Goal: Task Accomplishment & Management: Manage account settings

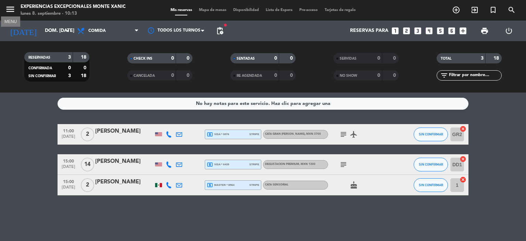
click at [11, 8] on icon "menu" at bounding box center [10, 9] width 10 height 10
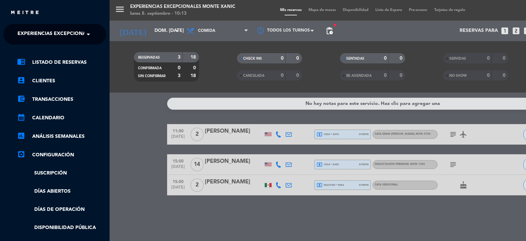
click at [86, 34] on span at bounding box center [90, 34] width 12 height 14
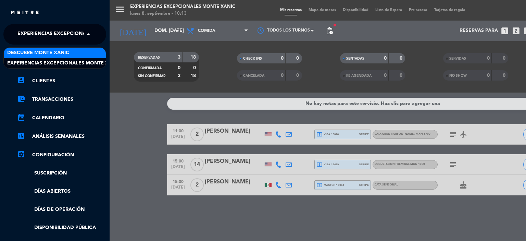
click at [79, 49] on div "Descubre Monte Xanic" at bounding box center [55, 53] width 102 height 10
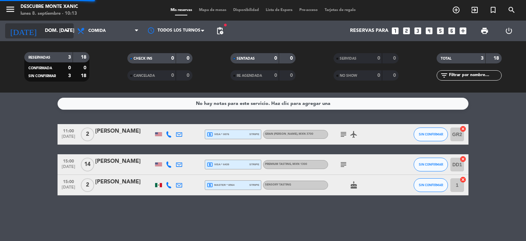
click at [68, 32] on icon "arrow_drop_down" at bounding box center [68, 31] width 8 height 8
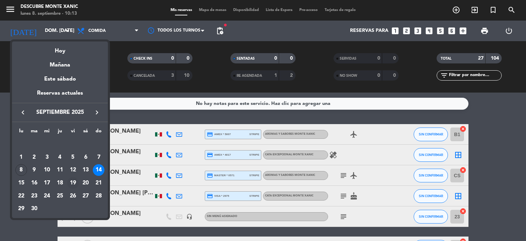
click at [72, 183] on div "19" at bounding box center [73, 183] width 12 height 12
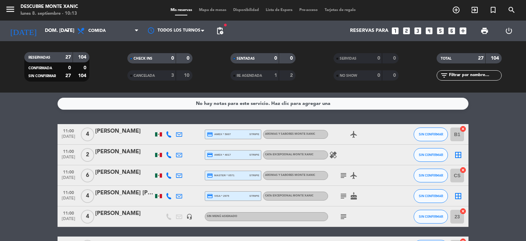
type input "vie. [DATE]"
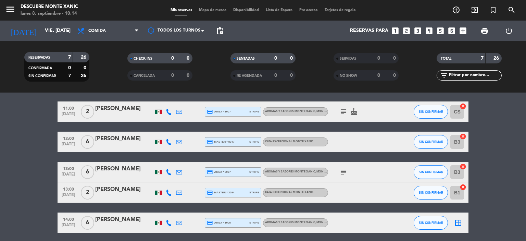
scroll to position [34, 0]
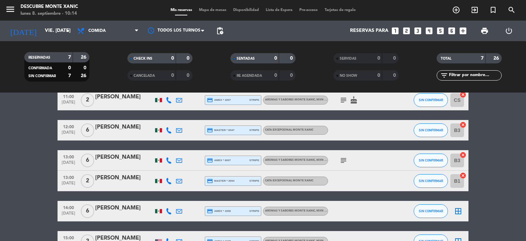
click at [451, 31] on icon "looks_6" at bounding box center [451, 30] width 9 height 9
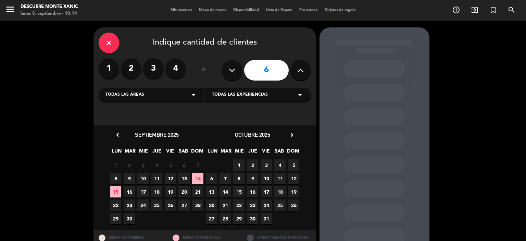
click at [196, 93] on icon "arrow_drop_down" at bounding box center [193, 95] width 8 height 8
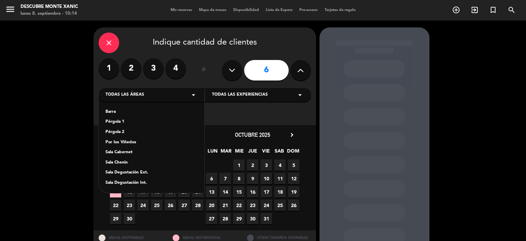
click at [193, 94] on icon "arrow_drop_down" at bounding box center [193, 95] width 8 height 8
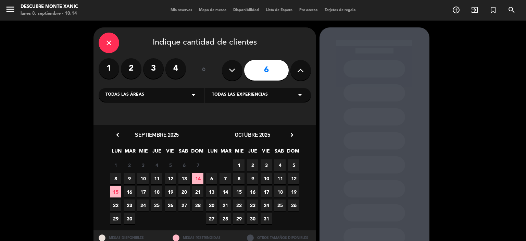
click at [284, 96] on div "Todas las experiencias arrow_drop_down" at bounding box center [258, 95] width 106 height 14
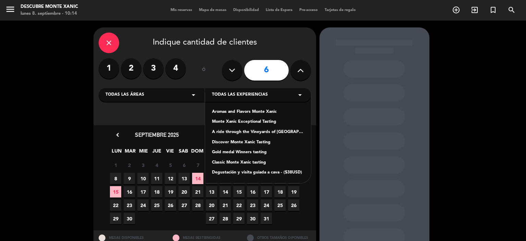
click at [263, 122] on div "Monte Xanic Exceptional Tasting" at bounding box center [258, 121] width 92 height 7
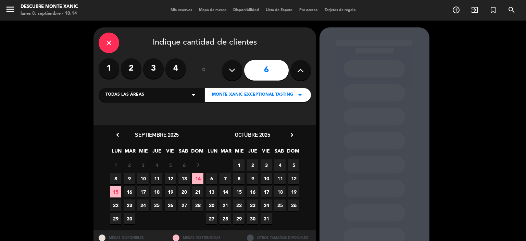
click at [289, 98] on div "Monte Xanic Exceptional Tasting arrow_drop_down" at bounding box center [258, 95] width 106 height 14
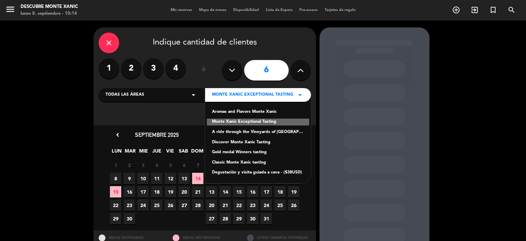
click at [229, 121] on div "Monte Xanic Exceptional Tasting" at bounding box center [258, 121] width 102 height 7
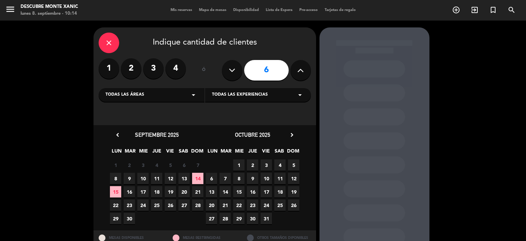
click at [171, 192] on span "19" at bounding box center [170, 191] width 11 height 11
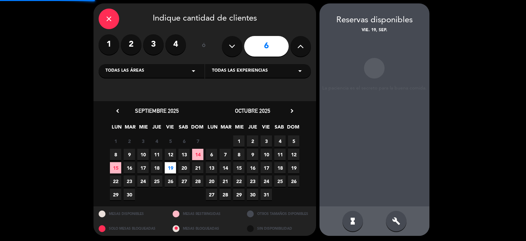
scroll to position [25, 0]
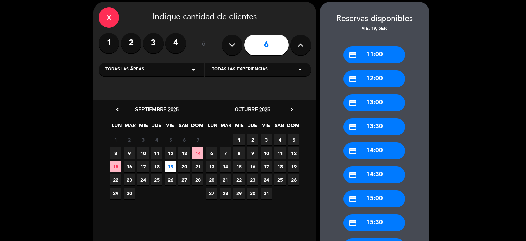
click at [378, 78] on div "credit_card 12:00" at bounding box center [374, 78] width 62 height 17
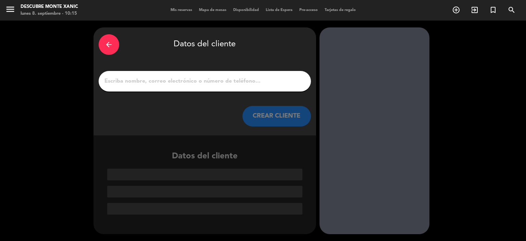
click at [193, 80] on input "1" at bounding box center [205, 81] width 202 height 10
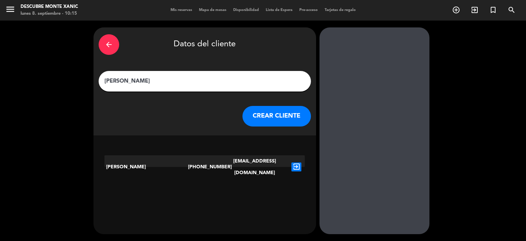
type input "[PERSON_NAME]"
click at [296, 163] on icon "exit_to_app" at bounding box center [296, 166] width 10 height 9
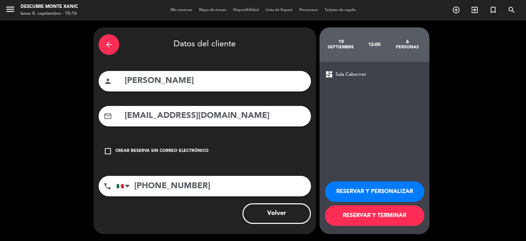
drag, startPoint x: 159, startPoint y: 240, endPoint x: 63, endPoint y: 178, distance: 114.8
click at [63, 178] on div "arrow_back Datos del cliente person [PERSON_NAME] mail_outline [EMAIL_ADDRESS][…" at bounding box center [263, 131] width 526 height 220
click at [103, 42] on div "arrow_back" at bounding box center [109, 44] width 21 height 21
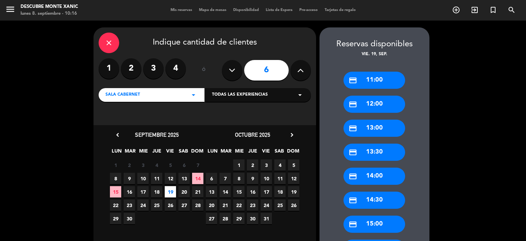
click at [107, 42] on icon "close" at bounding box center [109, 43] width 8 height 8
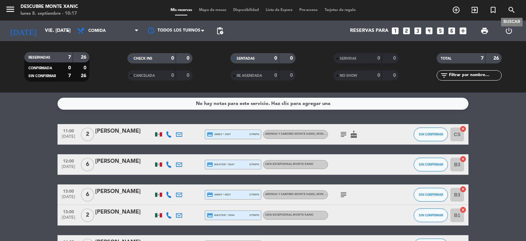
click at [515, 10] on icon "search" at bounding box center [512, 10] width 8 height 8
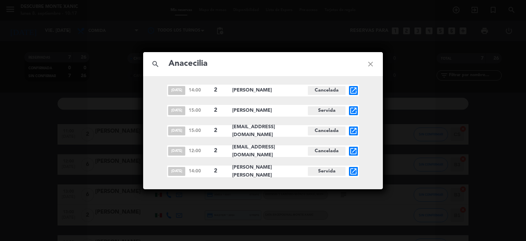
type input "Anacecilia"
click at [374, 121] on div "[DATE] 14:00 2 [PERSON_NAME] Cancelada open_in_new [DATE] 15:00 2 [PERSON_NAME]…" at bounding box center [263, 131] width 240 height 92
click at [372, 66] on icon "close" at bounding box center [370, 64] width 25 height 25
click at [371, 64] on icon "close" at bounding box center [370, 64] width 25 height 25
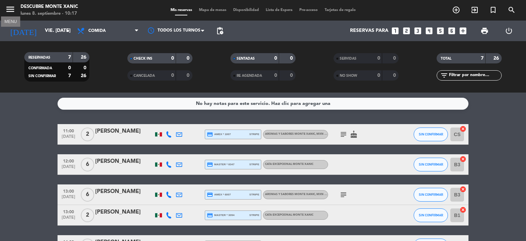
click at [10, 7] on icon "menu" at bounding box center [10, 9] width 10 height 10
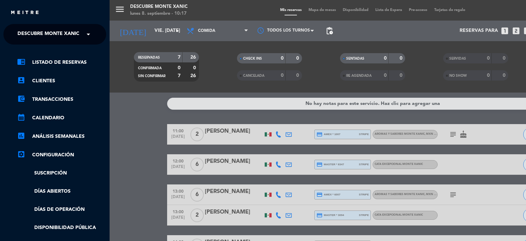
click at [85, 38] on span at bounding box center [90, 34] width 12 height 14
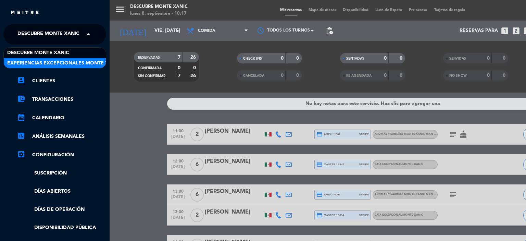
click at [49, 65] on span "Experiencias Excepcionales Monte Xanic" at bounding box center [63, 63] width 113 height 8
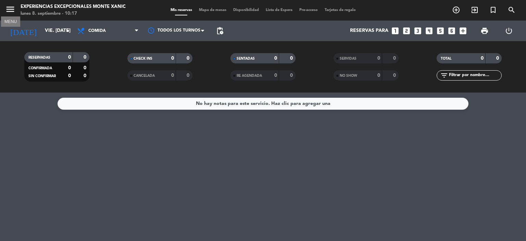
click at [8, 12] on icon "menu" at bounding box center [10, 9] width 10 height 10
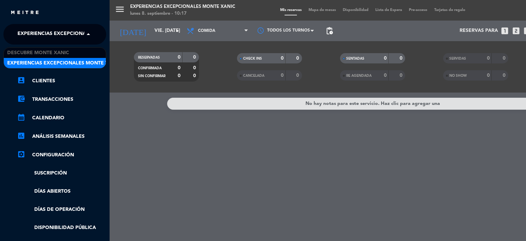
click at [87, 31] on span at bounding box center [90, 34] width 12 height 14
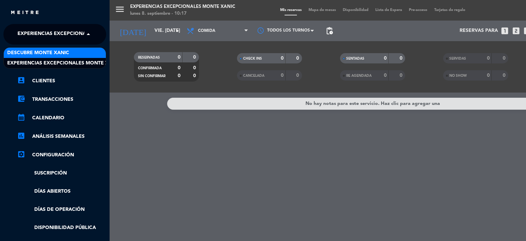
click at [54, 52] on span "Descubre Monte Xanic" at bounding box center [38, 53] width 62 height 8
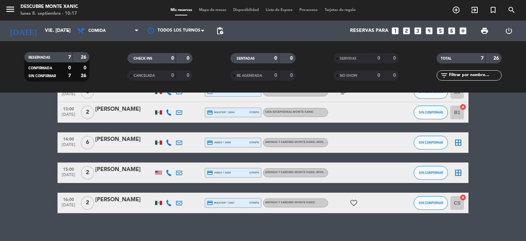
scroll to position [109, 0]
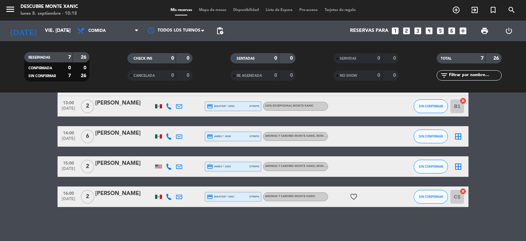
click at [451, 31] on icon "looks_6" at bounding box center [451, 30] width 9 height 9
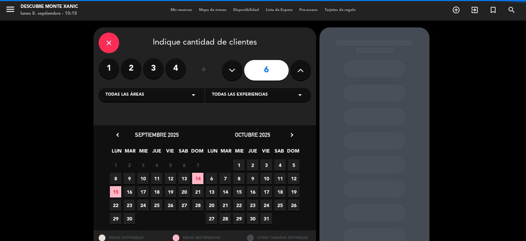
click at [285, 97] on div "Todas las experiencias arrow_drop_down" at bounding box center [258, 95] width 106 height 14
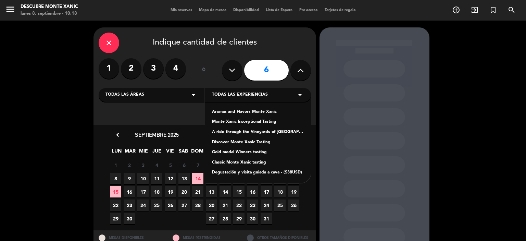
click at [258, 122] on div "Monte Xanic Exceptional Tasting" at bounding box center [258, 121] width 92 height 7
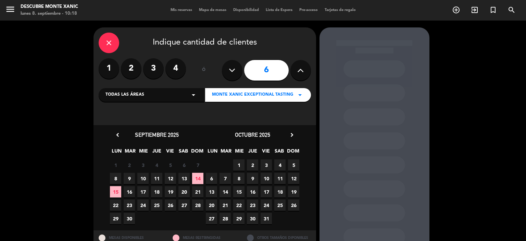
click at [170, 191] on span "19" at bounding box center [170, 191] width 11 height 11
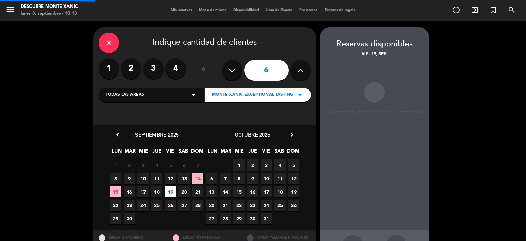
scroll to position [25, 0]
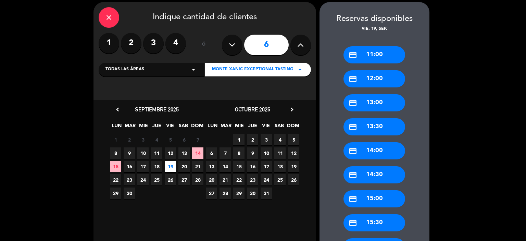
click at [373, 79] on div "credit_card 12:00" at bounding box center [374, 78] width 62 height 17
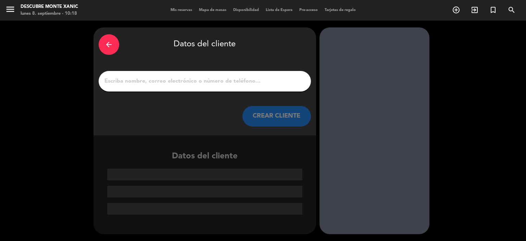
scroll to position [0, 0]
click at [212, 85] on input "1" at bounding box center [205, 81] width 202 height 10
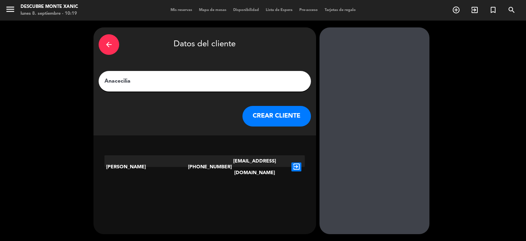
type input "Anacecilia"
click at [297, 163] on icon "exit_to_app" at bounding box center [296, 166] width 10 height 9
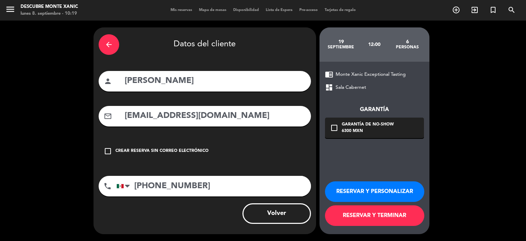
click at [362, 189] on button "RESERVAR Y PERSONALIZAR" at bounding box center [374, 191] width 99 height 21
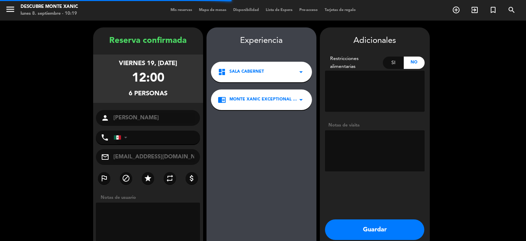
type input "[PHONE_NUMBER]"
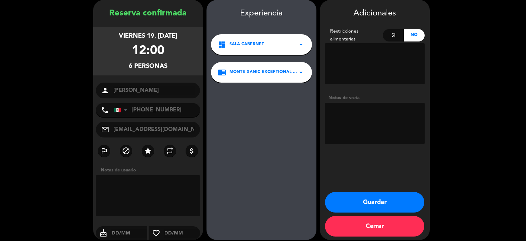
click at [301, 41] on icon "arrow_drop_down" at bounding box center [301, 44] width 8 height 8
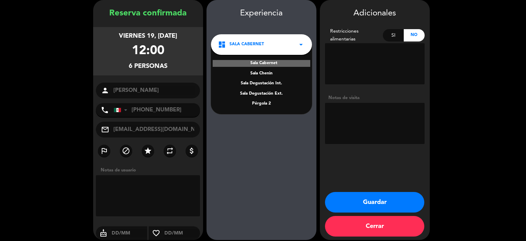
click at [274, 90] on div "Sala Degustación Ext." at bounding box center [261, 93] width 87 height 7
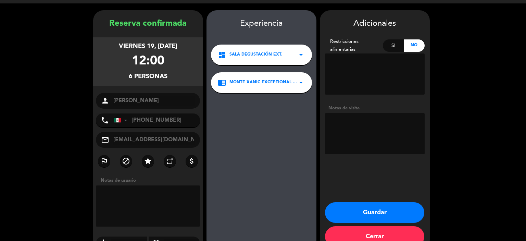
scroll to position [33, 0]
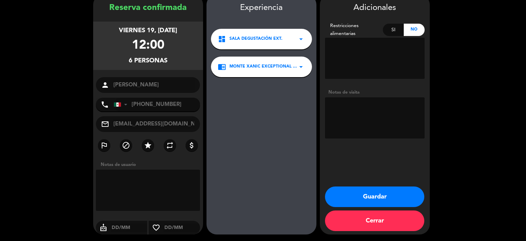
click at [257, 183] on div "Experiencia dashboard Sala Degustación Ext. arrow_drop_down chrome_reader_mode …" at bounding box center [262, 121] width 110 height 240
click at [347, 198] on button "Guardar" at bounding box center [374, 196] width 99 height 21
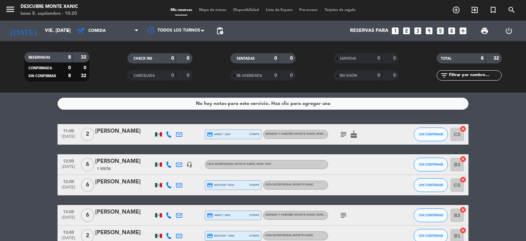
scroll to position [34, 0]
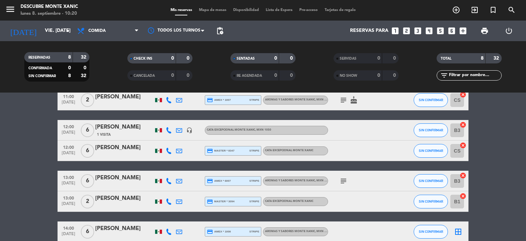
click at [125, 148] on div "[PERSON_NAME]" at bounding box center [124, 147] width 58 height 9
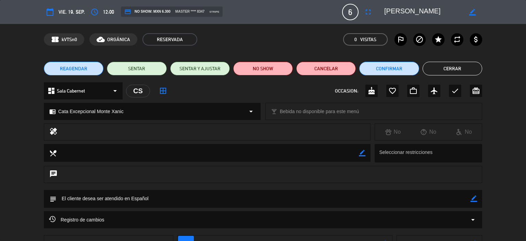
click at [453, 66] on button "Cerrar" at bounding box center [453, 69] width 60 height 14
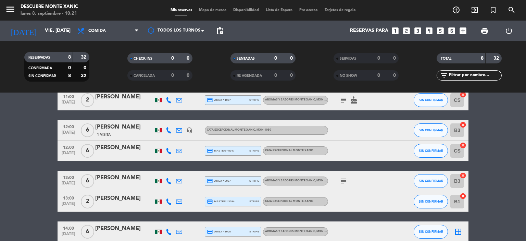
click at [103, 128] on div "[PERSON_NAME]" at bounding box center [124, 127] width 58 height 9
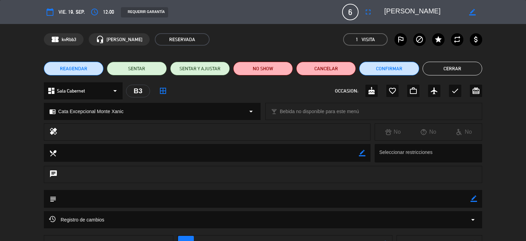
click at [453, 66] on button "Cerrar" at bounding box center [453, 69] width 60 height 14
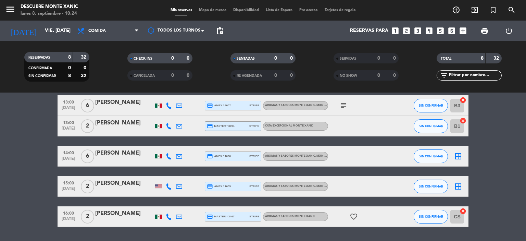
scroll to position [0, 0]
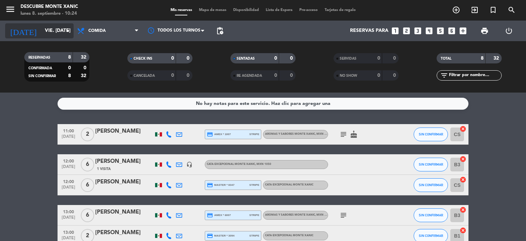
click at [51, 30] on input "vie. [DATE]" at bounding box center [73, 31] width 65 height 12
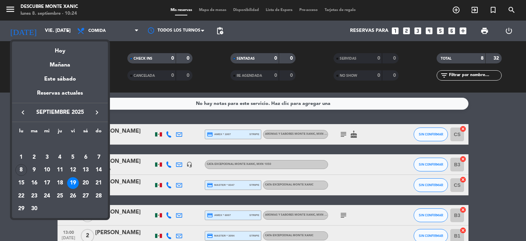
click at [70, 30] on div at bounding box center [263, 120] width 526 height 241
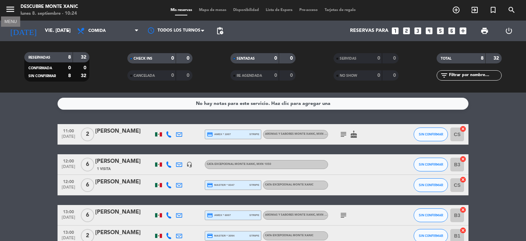
click at [12, 11] on icon "menu" at bounding box center [10, 9] width 10 height 10
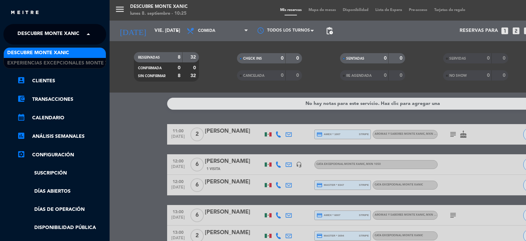
click at [46, 35] on span "Descubre Monte Xanic" at bounding box center [48, 34] width 62 height 14
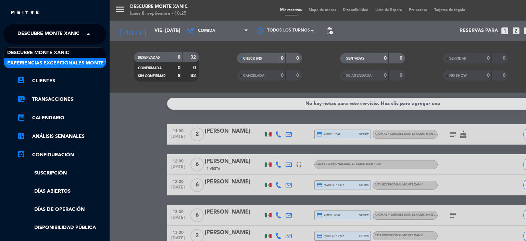
click at [60, 64] on span "Experiencias Excepcionales Monte Xanic" at bounding box center [63, 63] width 113 height 8
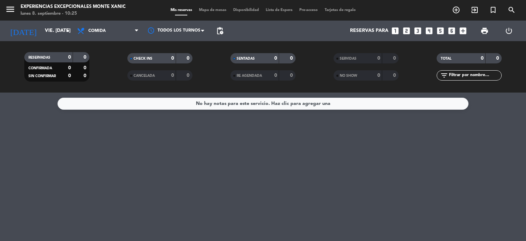
click at [158, 204] on div "No hay notas para este servicio. Haz clic para agregar una" at bounding box center [263, 166] width 526 height 148
click at [465, 30] on icon "add_box" at bounding box center [463, 30] width 9 height 9
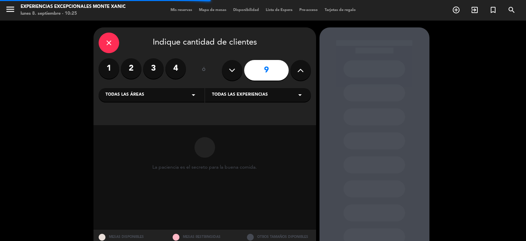
click at [300, 71] on icon at bounding box center [300, 70] width 7 height 10
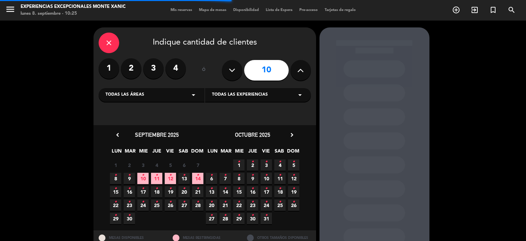
click at [300, 71] on icon at bounding box center [300, 70] width 7 height 10
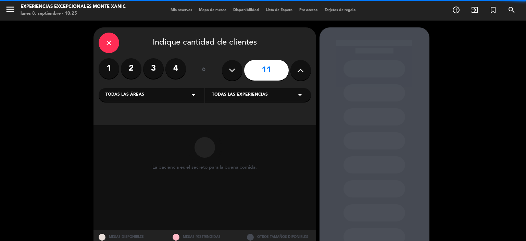
click at [300, 71] on icon at bounding box center [300, 70] width 7 height 10
type input "12"
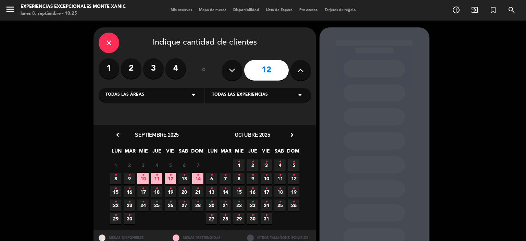
click at [282, 97] on div "Todas las experiencias arrow_drop_down" at bounding box center [258, 95] width 106 height 14
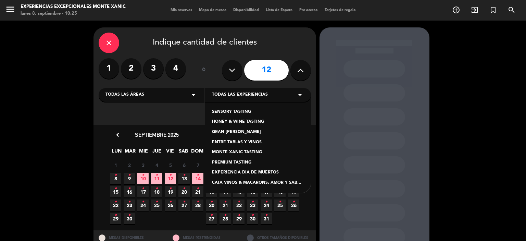
click at [236, 163] on div "PREMIUM TASTING" at bounding box center [258, 162] width 92 height 7
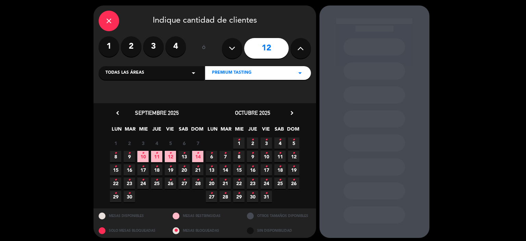
scroll to position [25, 0]
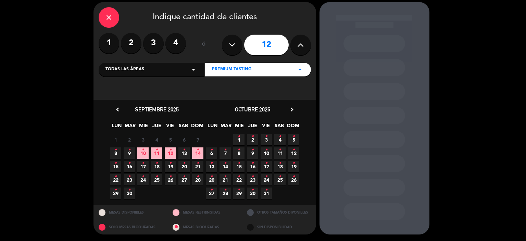
click at [171, 165] on icon "•" at bounding box center [170, 163] width 2 height 11
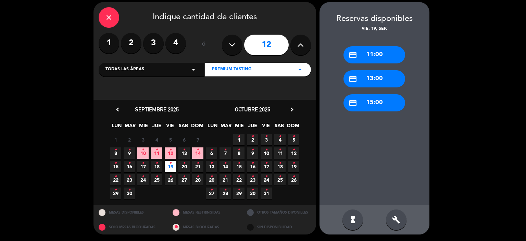
click at [385, 80] on div "credit_card 13:00" at bounding box center [374, 78] width 62 height 17
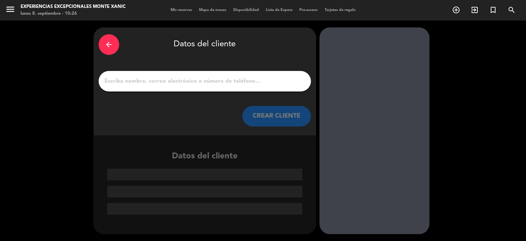
click at [184, 82] on input "1" at bounding box center [205, 81] width 202 height 10
paste input "[PERSON_NAME]"
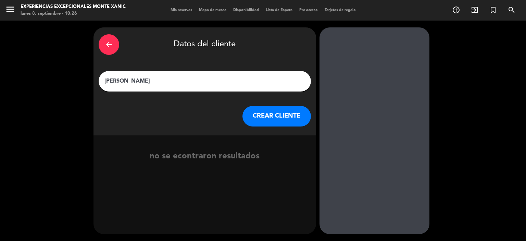
type input "[PERSON_NAME]"
click at [276, 117] on button "CREAR CLIENTE" at bounding box center [276, 116] width 68 height 21
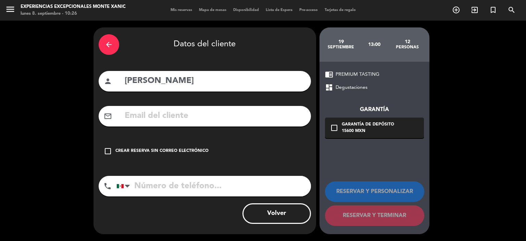
click at [155, 115] on input "text" at bounding box center [215, 116] width 182 height 14
paste input "[EMAIL_ADDRESS][DOMAIN_NAME]"
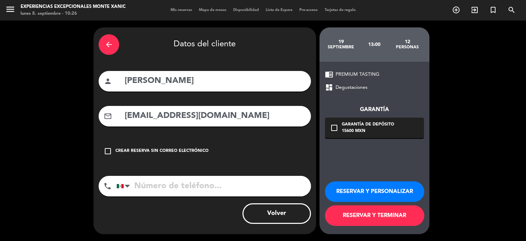
type input "[EMAIL_ADDRESS][DOMAIN_NAME]"
click at [213, 156] on div "check_box_outline_blank Crear reserva sin correo electrónico" at bounding box center [205, 151] width 212 height 21
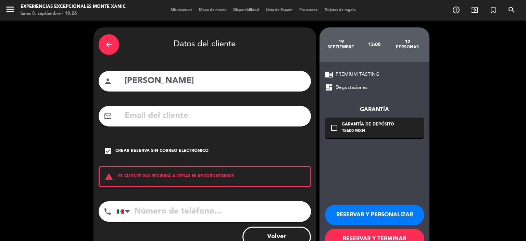
click at [109, 152] on icon "check_box" at bounding box center [108, 151] width 8 height 8
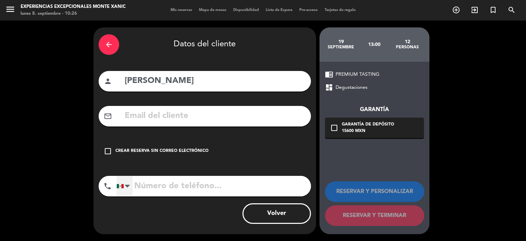
click at [125, 187] on div at bounding box center [127, 186] width 5 height 8
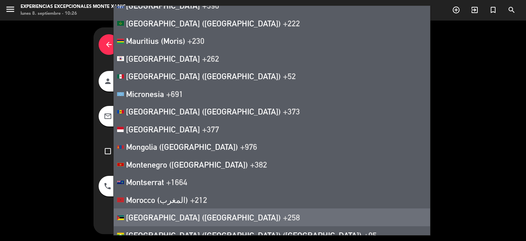
scroll to position [2463, 0]
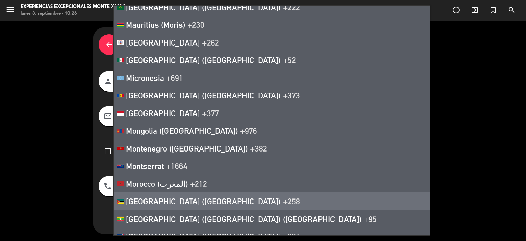
click at [58, 196] on div "arrow_back Datos del cliente person [PERSON_NAME] mail_outline check_box_outlin…" at bounding box center [263, 131] width 526 height 220
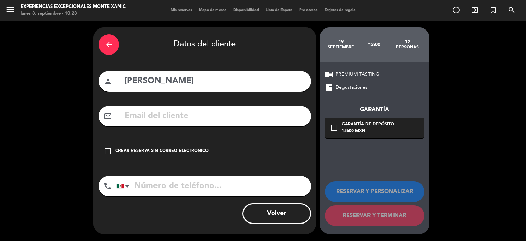
click at [330, 129] on icon "check_box_outline_blank" at bounding box center [334, 128] width 8 height 8
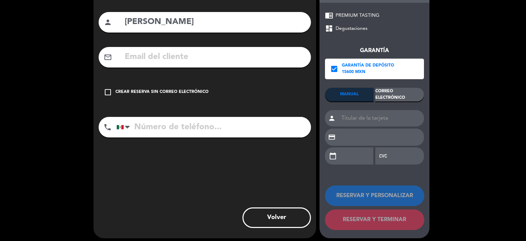
scroll to position [62, 0]
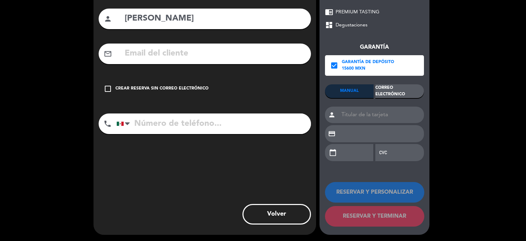
click at [401, 90] on div "Correo Electrónico" at bounding box center [399, 91] width 49 height 14
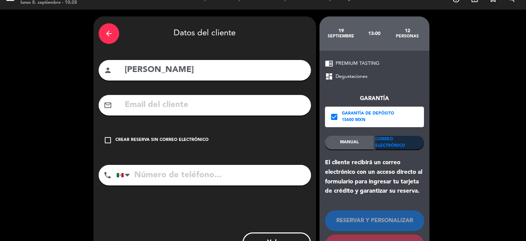
scroll to position [0, 0]
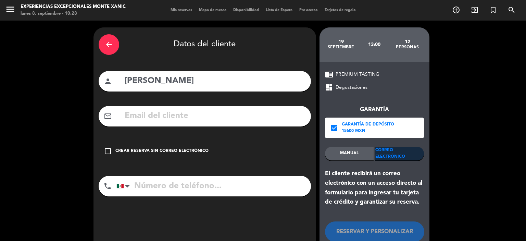
click at [201, 114] on input "text" at bounding box center [215, 116] width 182 height 14
paste input "[EMAIL_ADDRESS][DOMAIN_NAME]"
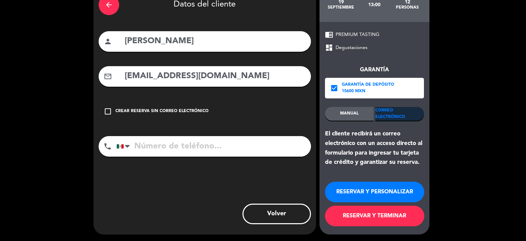
type input "[EMAIL_ADDRESS][DOMAIN_NAME]"
click at [365, 187] on button "RESERVAR Y PERSONALIZAR" at bounding box center [374, 192] width 99 height 21
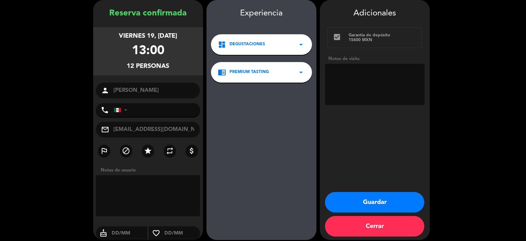
scroll to position [33, 0]
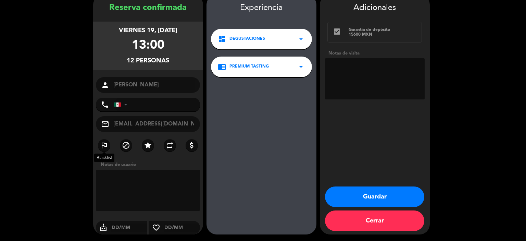
click at [104, 148] on icon "outlined_flag" at bounding box center [104, 145] width 8 height 8
click at [104, 146] on icon "outlined_flag" at bounding box center [104, 145] width 8 height 8
click at [300, 39] on icon "arrow_drop_down" at bounding box center [301, 39] width 8 height 8
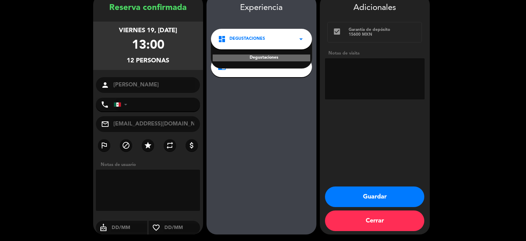
click at [300, 40] on icon "arrow_drop_down" at bounding box center [301, 39] width 8 height 8
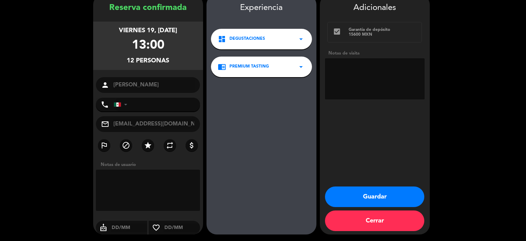
click at [389, 195] on button "Guardar" at bounding box center [374, 196] width 99 height 21
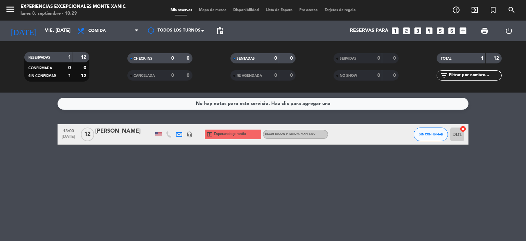
click at [181, 135] on icon at bounding box center [179, 134] width 6 height 6
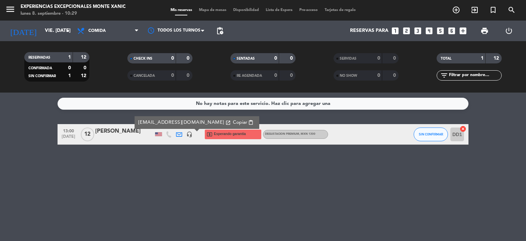
click at [158, 134] on div at bounding box center [158, 134] width 7 height 4
click at [181, 135] on icon at bounding box center [179, 134] width 6 height 6
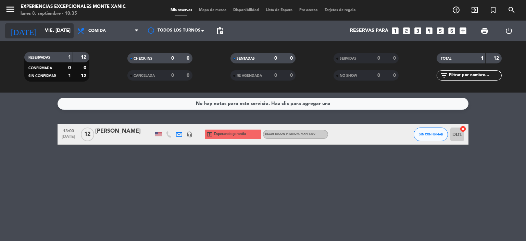
click at [53, 28] on input "vie. [DATE]" at bounding box center [73, 31] width 65 height 12
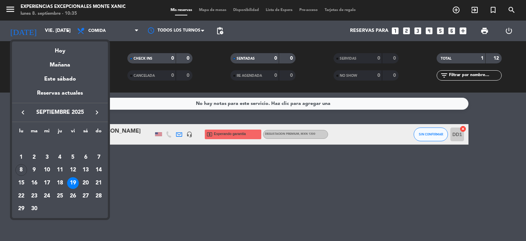
click at [59, 182] on div "18" at bounding box center [60, 183] width 12 height 12
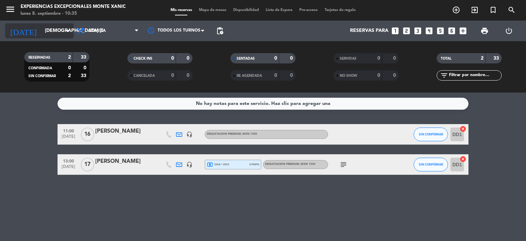
click at [61, 30] on input "[DEMOGRAPHIC_DATA] [DATE]" at bounding box center [73, 31] width 65 height 12
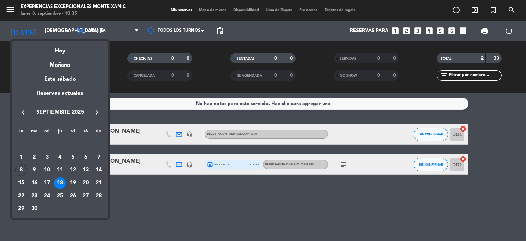
click at [60, 30] on div at bounding box center [263, 120] width 526 height 241
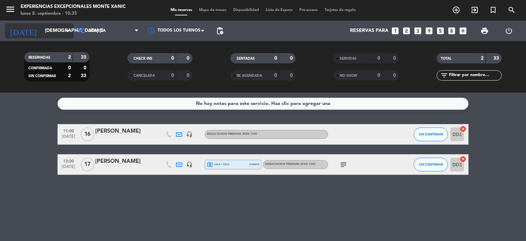
click at [64, 32] on icon "arrow_drop_down" at bounding box center [68, 31] width 8 height 8
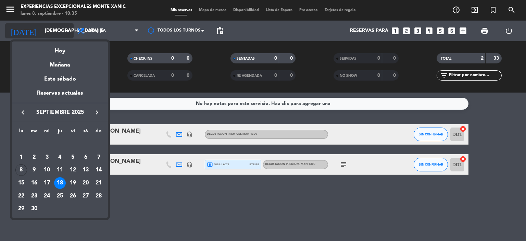
click at [65, 31] on div at bounding box center [263, 120] width 526 height 241
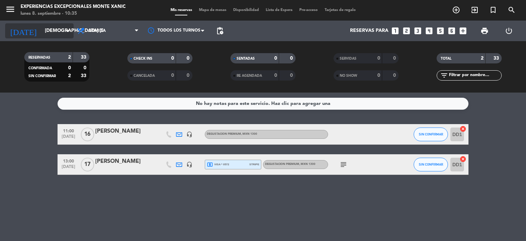
click at [65, 29] on icon "arrow_drop_down" at bounding box center [68, 31] width 8 height 8
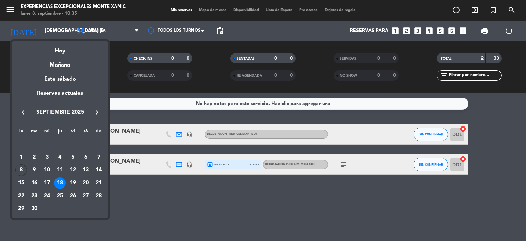
click at [61, 30] on div at bounding box center [263, 120] width 526 height 241
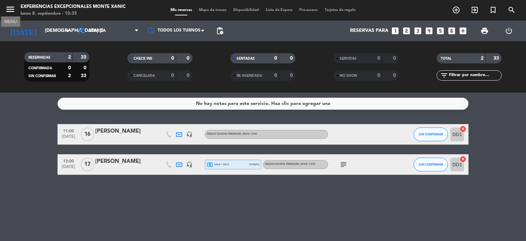
click at [13, 8] on icon "menu" at bounding box center [10, 9] width 10 height 10
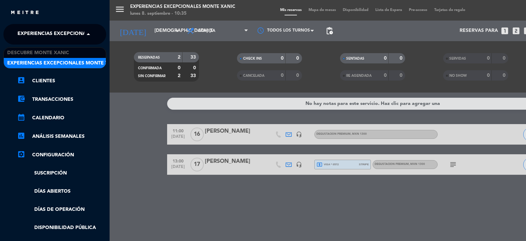
click at [85, 38] on span at bounding box center [90, 34] width 12 height 14
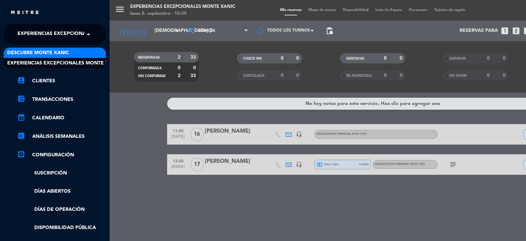
click at [79, 53] on div "Descubre Monte Xanic" at bounding box center [55, 53] width 102 height 10
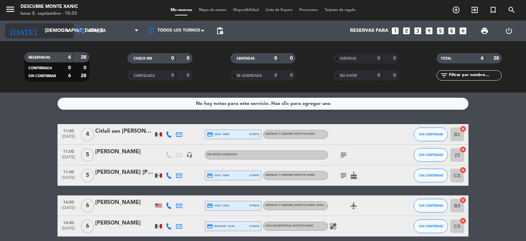
click at [62, 29] on input "[DEMOGRAPHIC_DATA] [DATE]" at bounding box center [73, 31] width 65 height 12
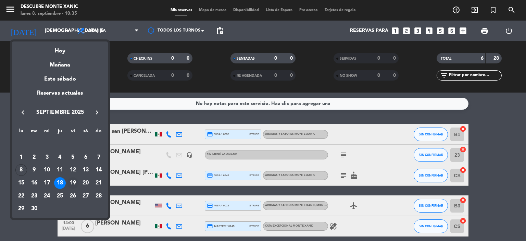
click at [76, 180] on div "19" at bounding box center [73, 183] width 12 height 12
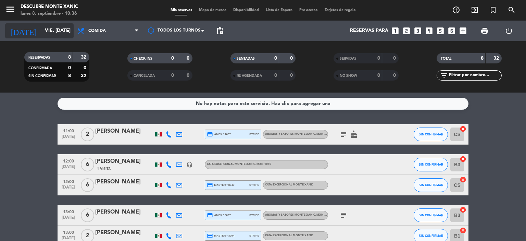
click at [53, 33] on input "vie. [DATE]" at bounding box center [73, 31] width 65 height 12
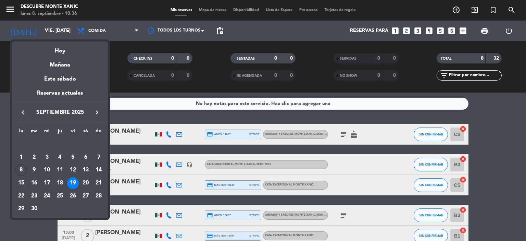
click at [5, 9] on div at bounding box center [263, 120] width 526 height 241
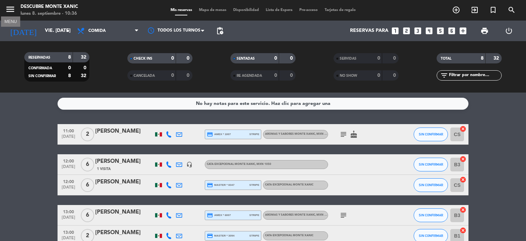
click at [11, 10] on icon "menu" at bounding box center [10, 9] width 10 height 10
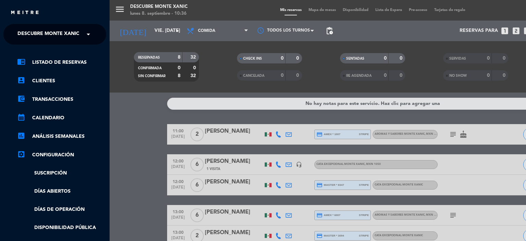
click at [89, 34] on span at bounding box center [90, 34] width 12 height 14
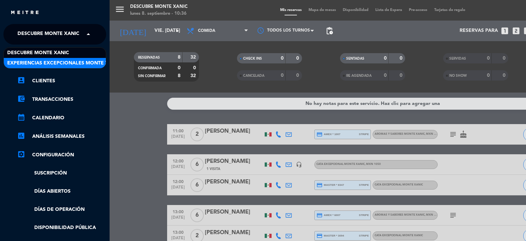
click at [92, 63] on span "Experiencias Excepcionales Monte Xanic" at bounding box center [63, 63] width 113 height 8
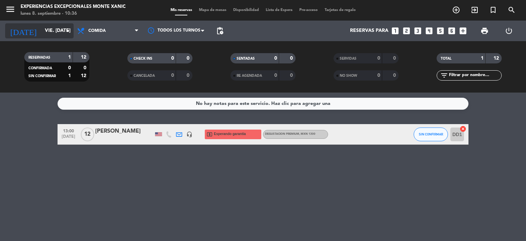
click at [62, 32] on input "vie. [DATE]" at bounding box center [73, 31] width 65 height 12
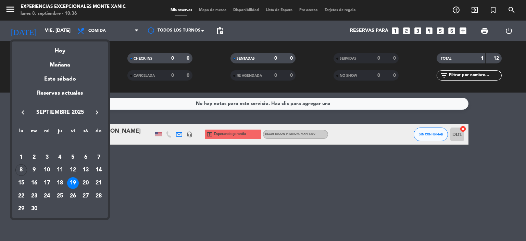
click at [34, 181] on div "16" at bounding box center [34, 183] width 12 height 12
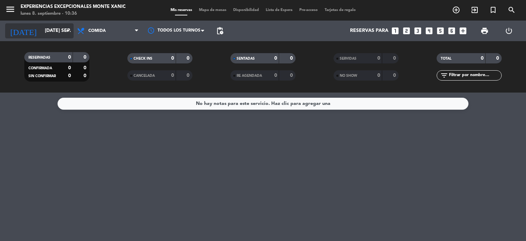
click at [63, 30] on input "[DATE] sep." at bounding box center [73, 31] width 65 height 12
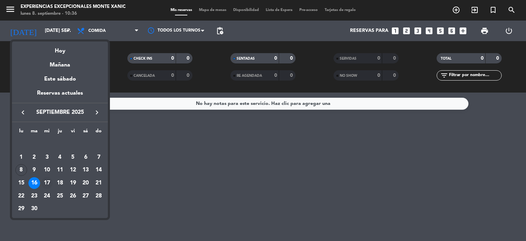
click at [48, 183] on div "17" at bounding box center [47, 183] width 12 height 12
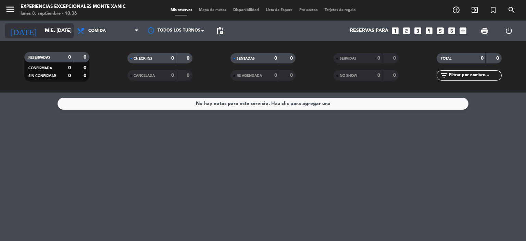
click at [66, 28] on icon "arrow_drop_down" at bounding box center [68, 31] width 8 height 8
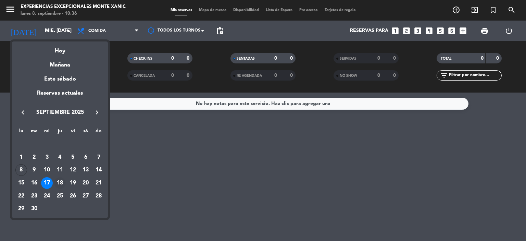
click at [61, 182] on div "18" at bounding box center [60, 183] width 12 height 12
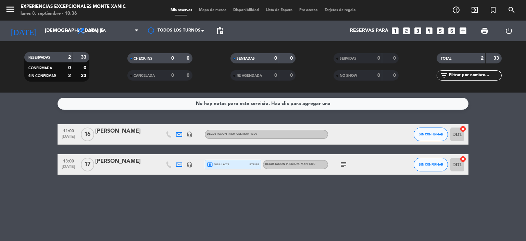
click at [340, 166] on icon "subject" at bounding box center [343, 164] width 8 height 8
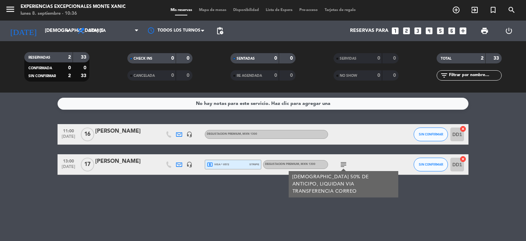
click at [343, 165] on icon "subject" at bounding box center [343, 164] width 8 height 8
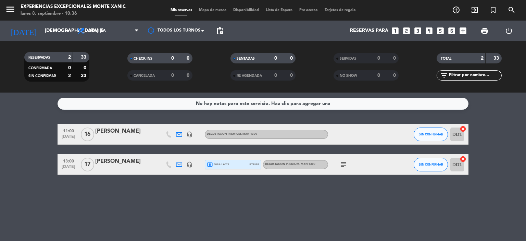
click at [100, 134] on div "[PERSON_NAME]" at bounding box center [124, 131] width 58 height 9
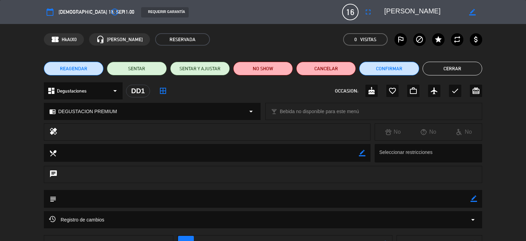
click at [453, 67] on button "Cerrar" at bounding box center [453, 69] width 60 height 14
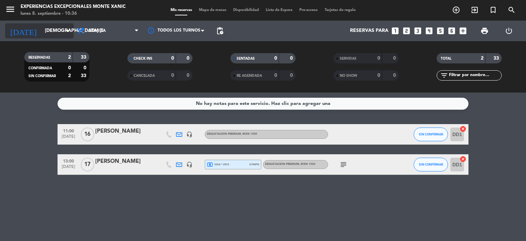
click at [68, 27] on icon "arrow_drop_down" at bounding box center [68, 31] width 8 height 8
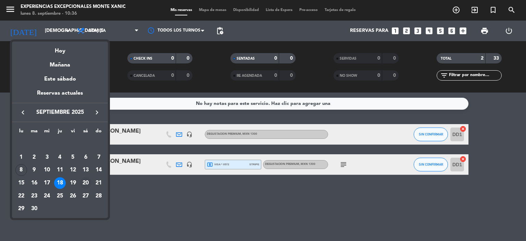
click at [87, 184] on div "20" at bounding box center [86, 183] width 12 height 12
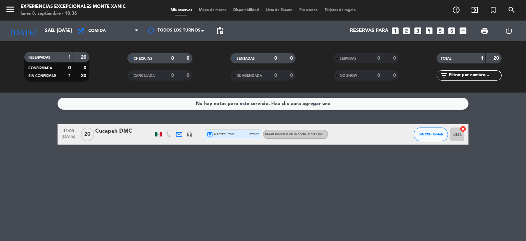
drag, startPoint x: 130, startPoint y: 135, endPoint x: 117, endPoint y: 139, distance: 13.2
click at [117, 139] on div at bounding box center [124, 138] width 58 height 5
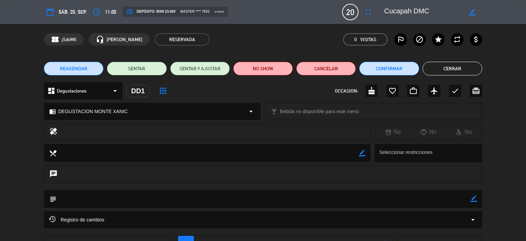
click at [454, 70] on button "Cerrar" at bounding box center [453, 69] width 60 height 14
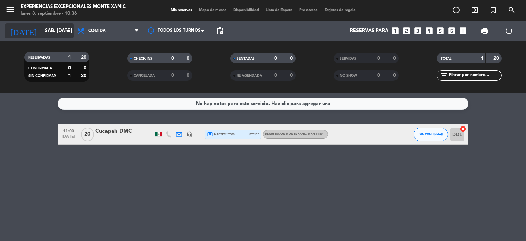
click at [69, 33] on icon "arrow_drop_down" at bounding box center [68, 31] width 8 height 8
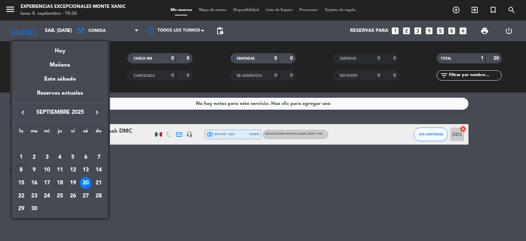
click at [101, 184] on div "21" at bounding box center [99, 183] width 12 height 12
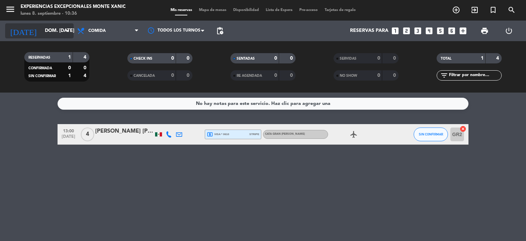
click at [62, 31] on input "dom. [DATE]" at bounding box center [73, 31] width 65 height 12
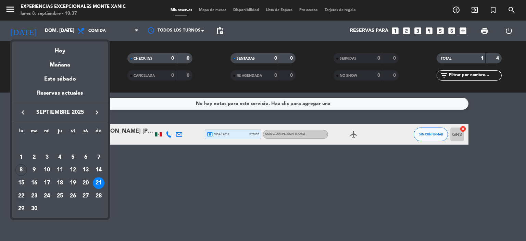
click at [22, 195] on div "22" at bounding box center [21, 196] width 12 height 12
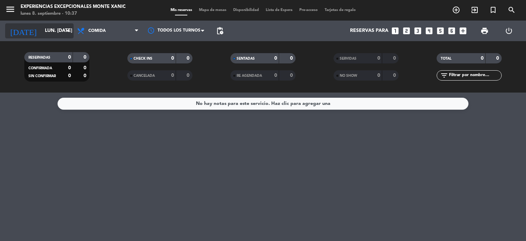
click at [64, 33] on icon "arrow_drop_down" at bounding box center [68, 31] width 8 height 8
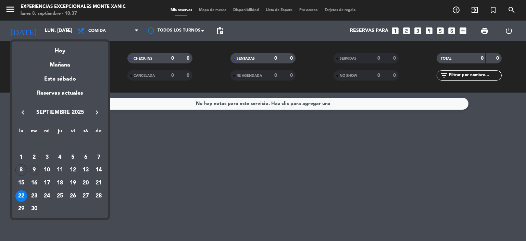
click at [35, 169] on div "9" at bounding box center [34, 170] width 12 height 12
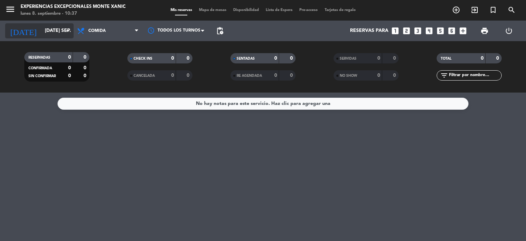
click at [71, 32] on icon "arrow_drop_down" at bounding box center [68, 31] width 8 height 8
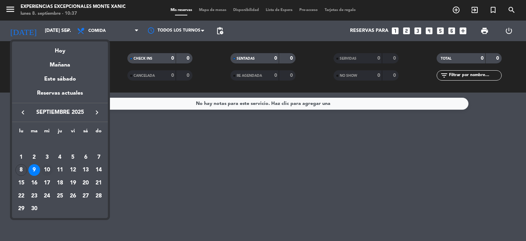
click at [49, 168] on div "10" at bounding box center [47, 170] width 12 height 12
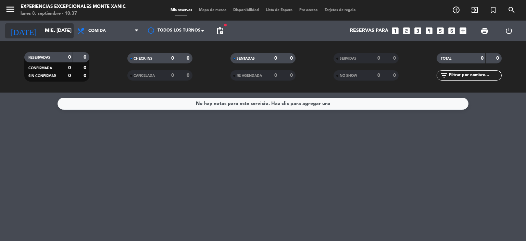
click at [57, 35] on input "mié. [DATE]" at bounding box center [73, 31] width 65 height 12
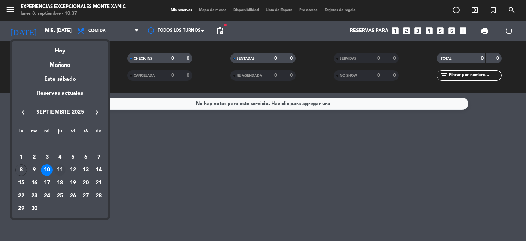
click at [57, 167] on div "11" at bounding box center [60, 170] width 12 height 12
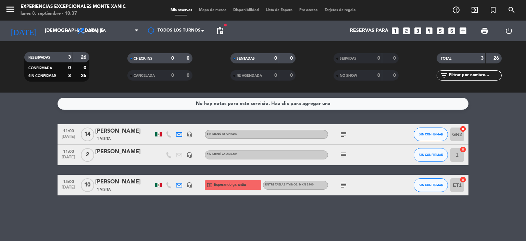
click at [341, 184] on icon "subject" at bounding box center [343, 185] width 8 height 8
click at [105, 182] on div "[PERSON_NAME]" at bounding box center [124, 181] width 58 height 9
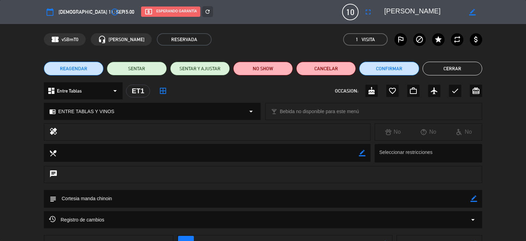
click at [463, 71] on button "Cerrar" at bounding box center [453, 69] width 60 height 14
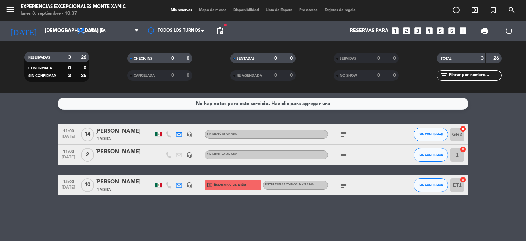
click at [120, 145] on div "11:00 [DATE] 2 [PERSON_NAME] headset_mic Sin menú asignado subject SIN CONFIRMA…" at bounding box center [263, 155] width 411 height 21
click at [122, 151] on div "[PERSON_NAME]" at bounding box center [124, 151] width 58 height 9
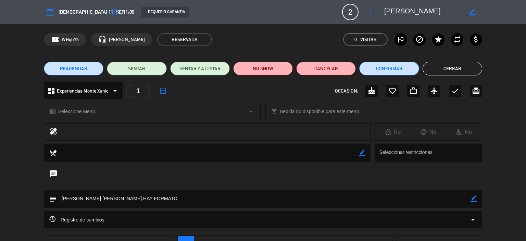
click at [445, 70] on button "Cerrar" at bounding box center [453, 69] width 60 height 14
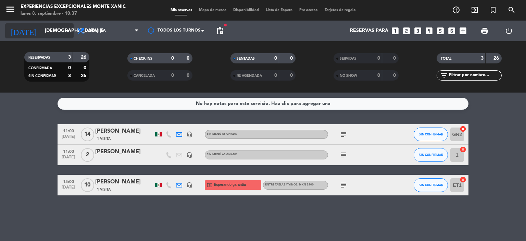
click at [45, 31] on input "[DEMOGRAPHIC_DATA] [DATE]" at bounding box center [73, 31] width 65 height 12
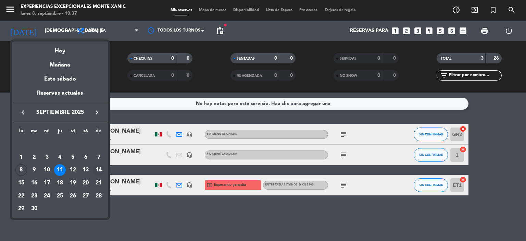
click at [101, 170] on div "14" at bounding box center [99, 170] width 12 height 12
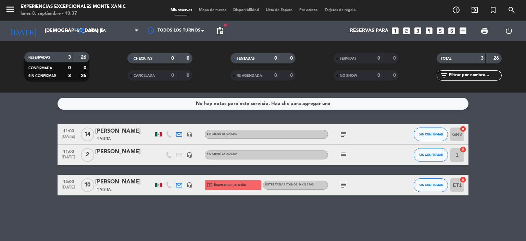
type input "dom. [DATE]"
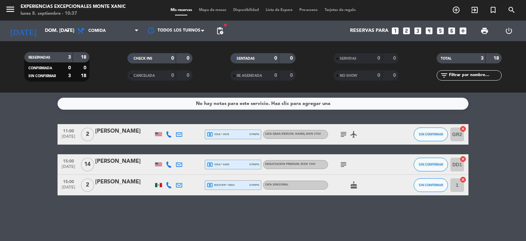
click at [341, 165] on icon "subject" at bounding box center [343, 164] width 8 height 8
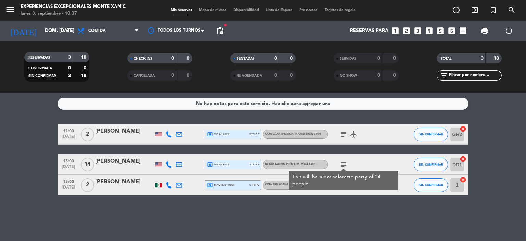
click at [116, 162] on div "[PERSON_NAME]" at bounding box center [124, 161] width 58 height 9
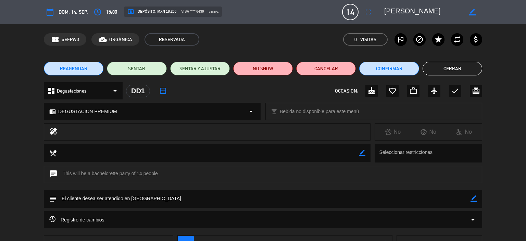
click at [451, 69] on button "Cerrar" at bounding box center [453, 69] width 60 height 14
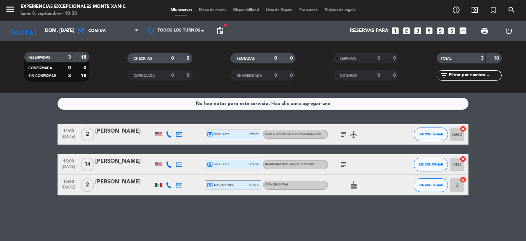
click at [342, 163] on icon "subject" at bounding box center [343, 164] width 8 height 8
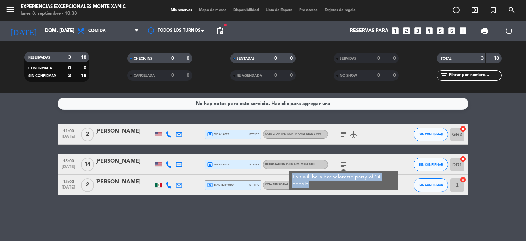
drag, startPoint x: 292, startPoint y: 176, endPoint x: 310, endPoint y: 186, distance: 21.0
click at [310, 186] on div "This will be a bachelorette party of 14 people" at bounding box center [343, 180] width 102 height 14
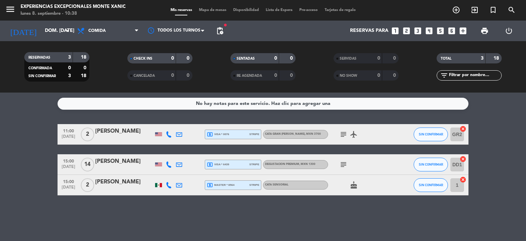
click at [345, 166] on icon "subject" at bounding box center [343, 164] width 8 height 8
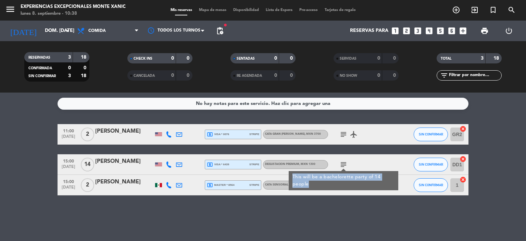
drag, startPoint x: 316, startPoint y: 184, endPoint x: 290, endPoint y: 175, distance: 27.7
click at [290, 175] on div "This will be a bachelorette party of 14 people" at bounding box center [344, 180] width 110 height 19
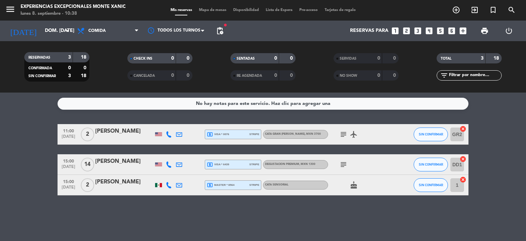
click at [344, 165] on icon "subject" at bounding box center [343, 164] width 8 height 8
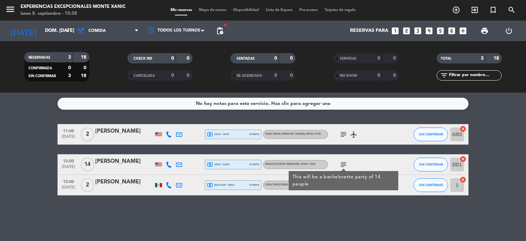
drag, startPoint x: 339, startPoint y: 175, endPoint x: 333, endPoint y: 163, distance: 14.1
click at [333, 163] on div "subject This will be a bachelorette party of 14 people" at bounding box center [359, 164] width 62 height 20
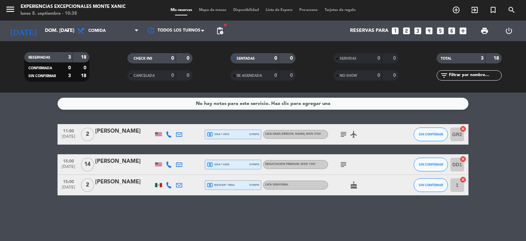
click at [347, 134] on icon "subject" at bounding box center [343, 134] width 8 height 8
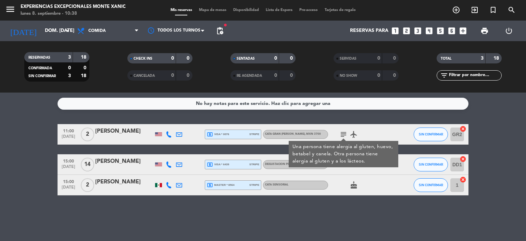
click at [122, 148] on div "11:00 [DATE] 2 [PERSON_NAME] local_atm visa * 0076 stripe CATA GRAN [PERSON_NAM…" at bounding box center [263, 159] width 411 height 71
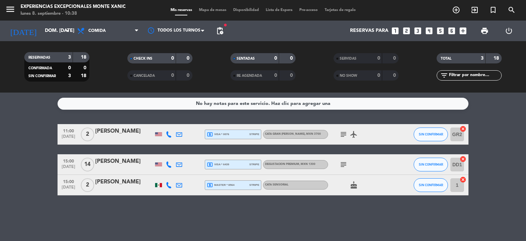
click at [112, 131] on div "[PERSON_NAME]" at bounding box center [124, 131] width 58 height 9
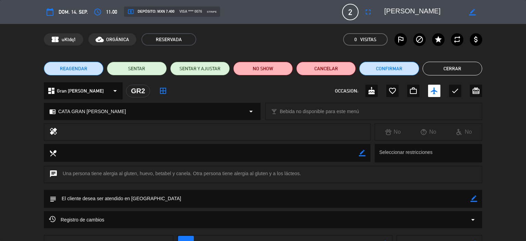
click at [447, 70] on button "Cerrar" at bounding box center [453, 69] width 60 height 14
